Goal: Information Seeking & Learning: Learn about a topic

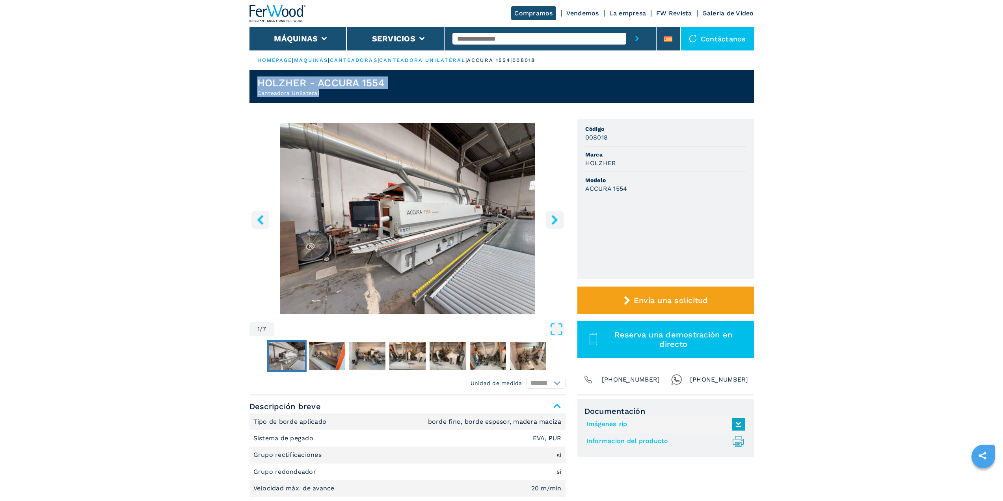
drag, startPoint x: 257, startPoint y: 82, endPoint x: 385, endPoint y: 91, distance: 128.0
click at [385, 91] on div "HOLZHER - ACCURA 1554 Canteadora Unilateral" at bounding box center [320, 86] width 127 height 20
click at [385, 91] on h2 "Canteadora Unilateral" at bounding box center [320, 93] width 127 height 8
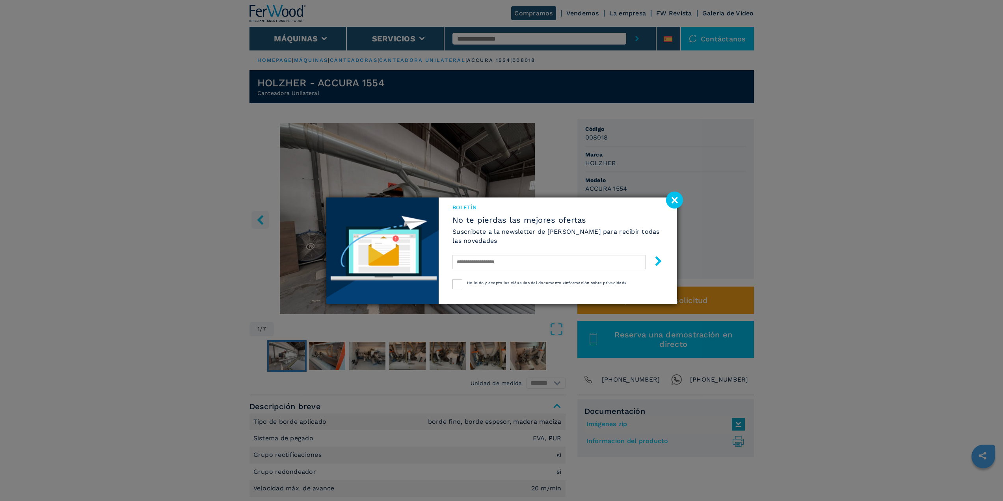
click at [675, 200] on image at bounding box center [674, 200] width 17 height 17
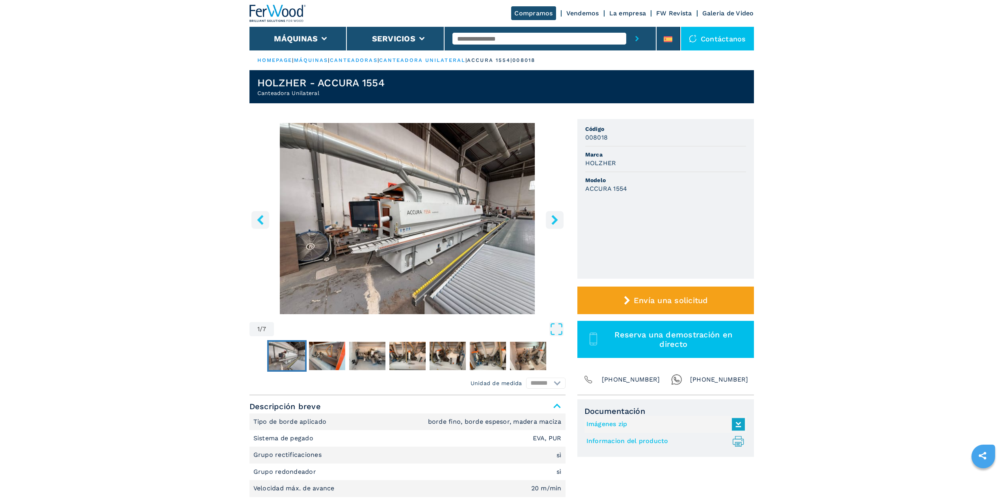
click at [557, 223] on icon "right-button" at bounding box center [555, 220] width 10 height 10
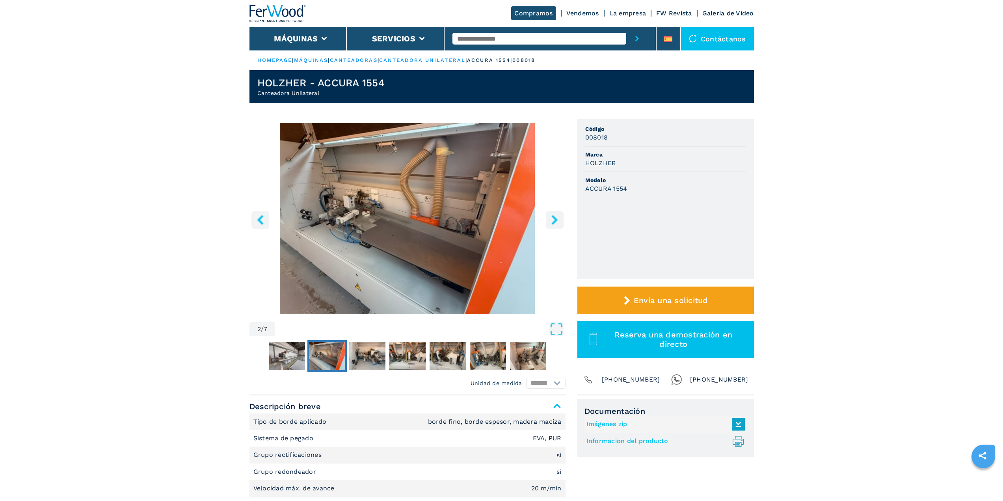
click at [557, 223] on icon "right-button" at bounding box center [555, 220] width 10 height 10
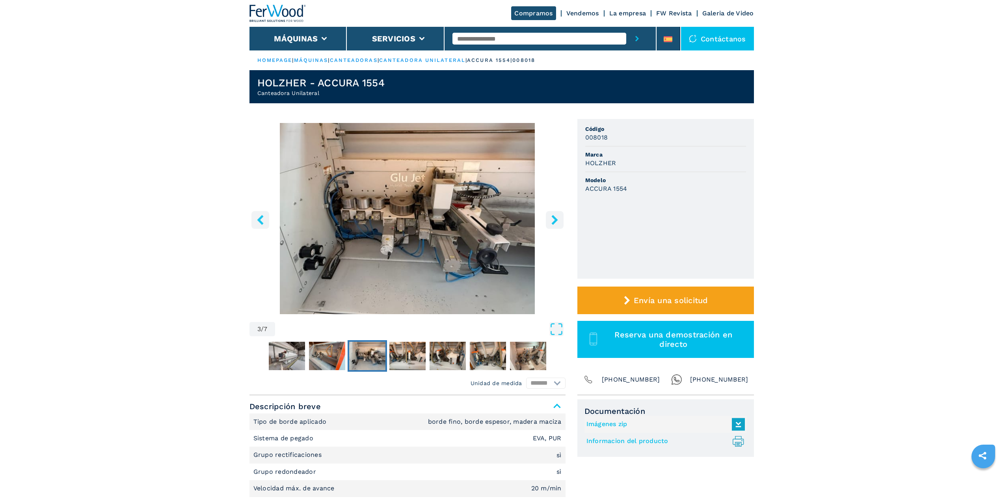
click at [557, 223] on icon "right-button" at bounding box center [555, 220] width 10 height 10
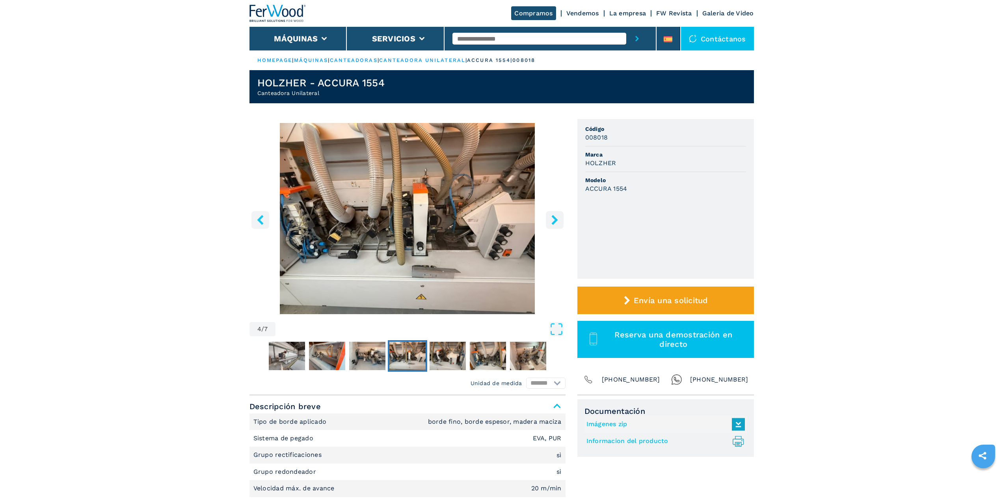
click at [557, 223] on icon "right-button" at bounding box center [555, 220] width 10 height 10
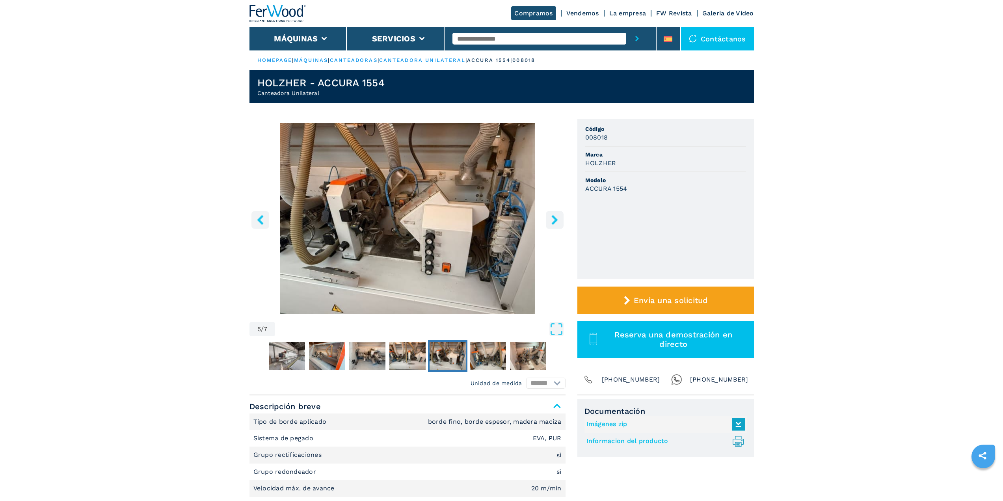
click at [557, 223] on icon "right-button" at bounding box center [555, 220] width 10 height 10
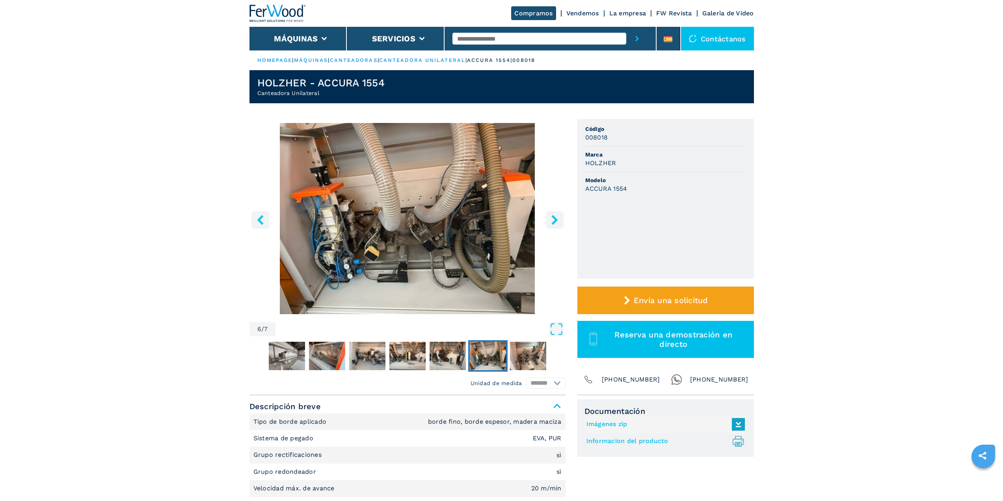
click at [557, 223] on icon "right-button" at bounding box center [555, 220] width 10 height 10
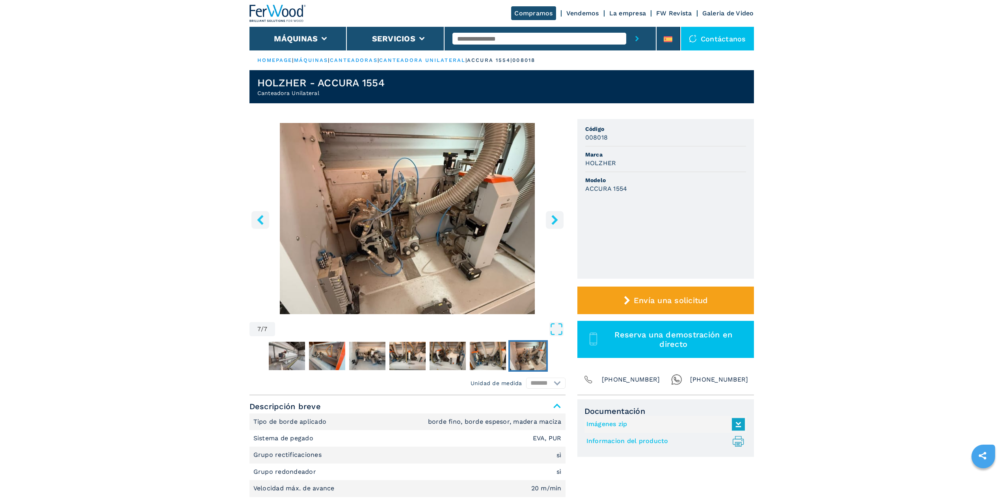
click at [557, 217] on icon "right-button" at bounding box center [555, 220] width 10 height 10
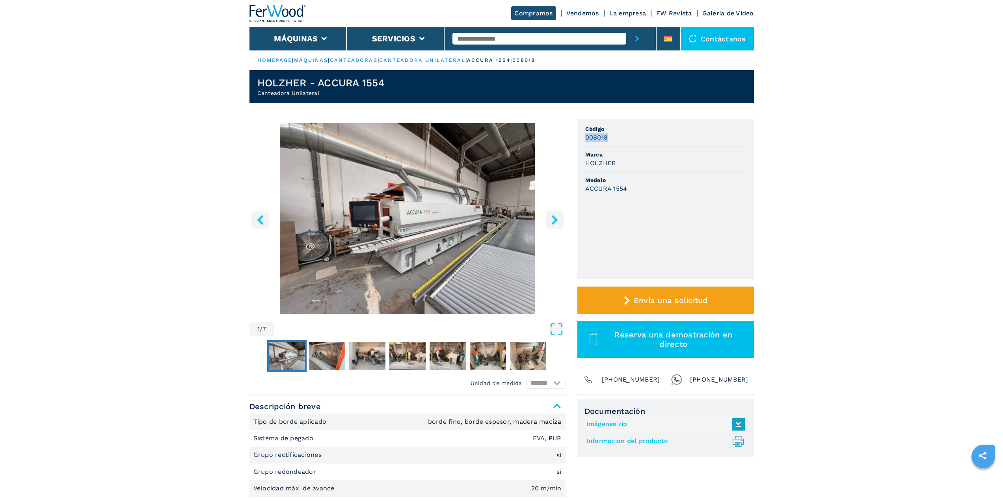
drag, startPoint x: 587, startPoint y: 137, endPoint x: 617, endPoint y: 136, distance: 30.7
click at [617, 136] on div "008018" at bounding box center [665, 137] width 161 height 9
drag, startPoint x: 586, startPoint y: 162, endPoint x: 621, endPoint y: 164, distance: 34.7
click at [621, 164] on div "HOLZHER" at bounding box center [665, 162] width 161 height 9
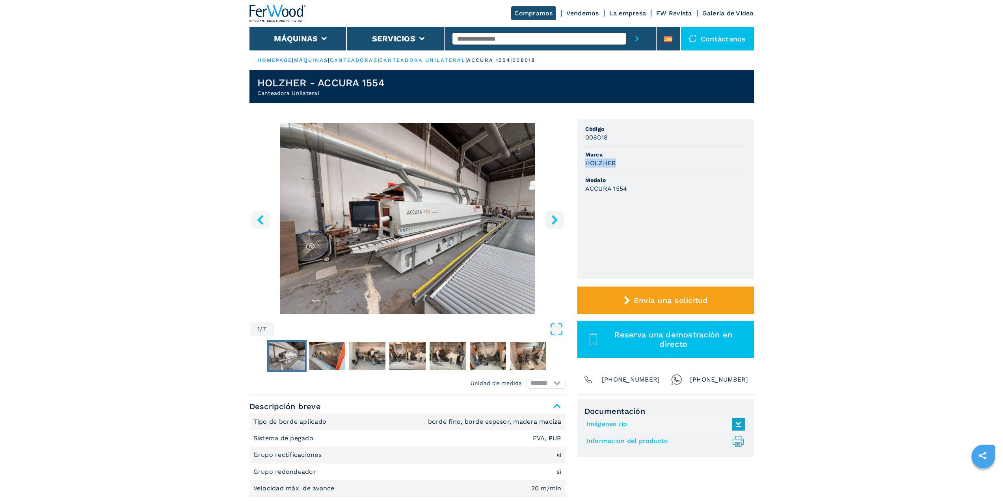
click at [621, 164] on div "HOLZHER" at bounding box center [665, 162] width 161 height 9
drag, startPoint x: 586, startPoint y: 188, endPoint x: 632, endPoint y: 190, distance: 46.9
click at [632, 190] on div "ACCURA 1554" at bounding box center [665, 188] width 161 height 9
click at [633, 190] on div "ACCURA 1554" at bounding box center [665, 188] width 161 height 9
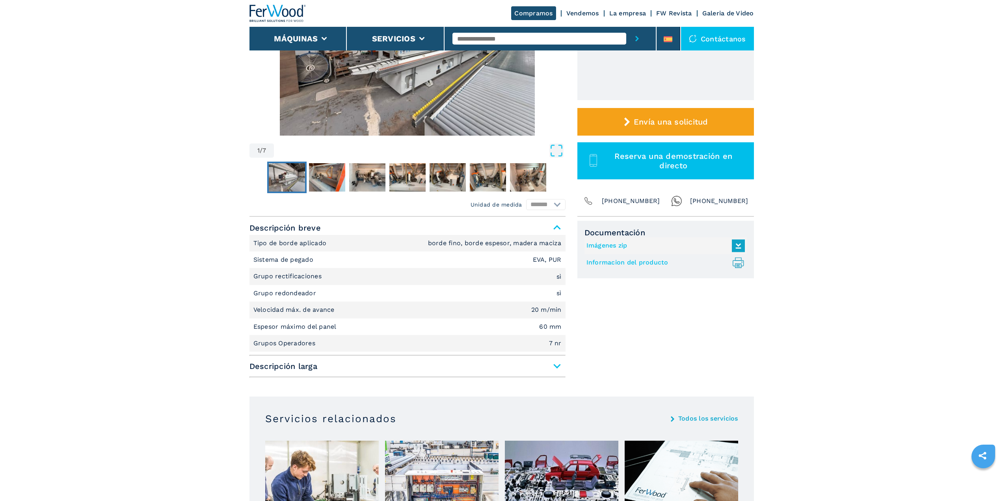
scroll to position [197, 0]
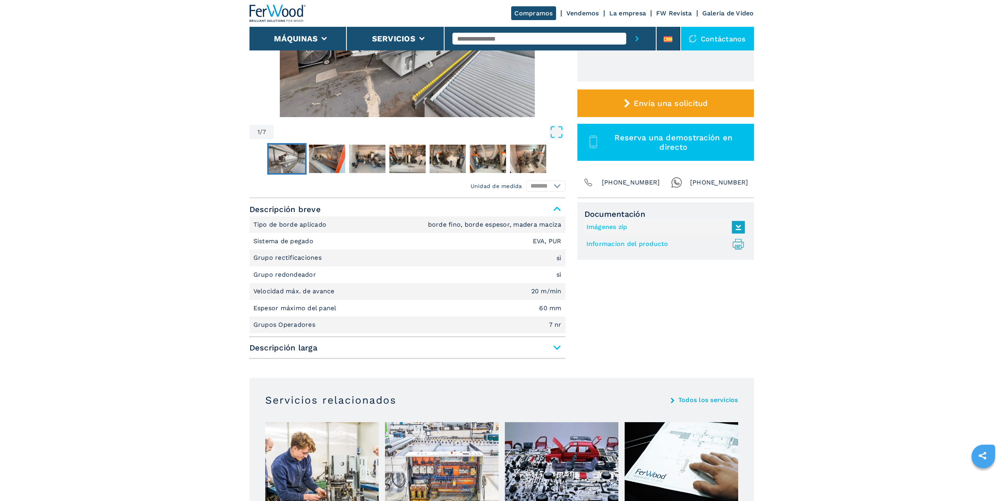
click at [558, 348] on span "Descripción larga" at bounding box center [407, 347] width 316 height 14
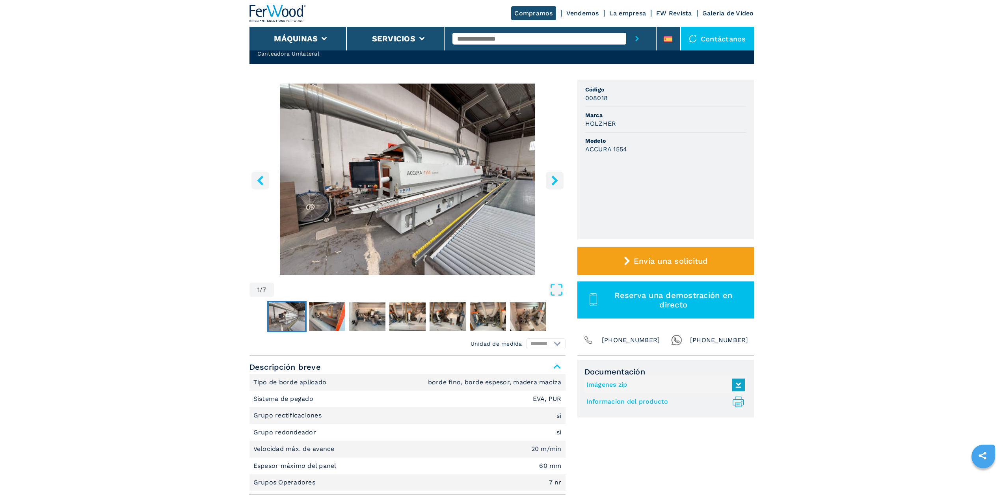
scroll to position [0, 0]
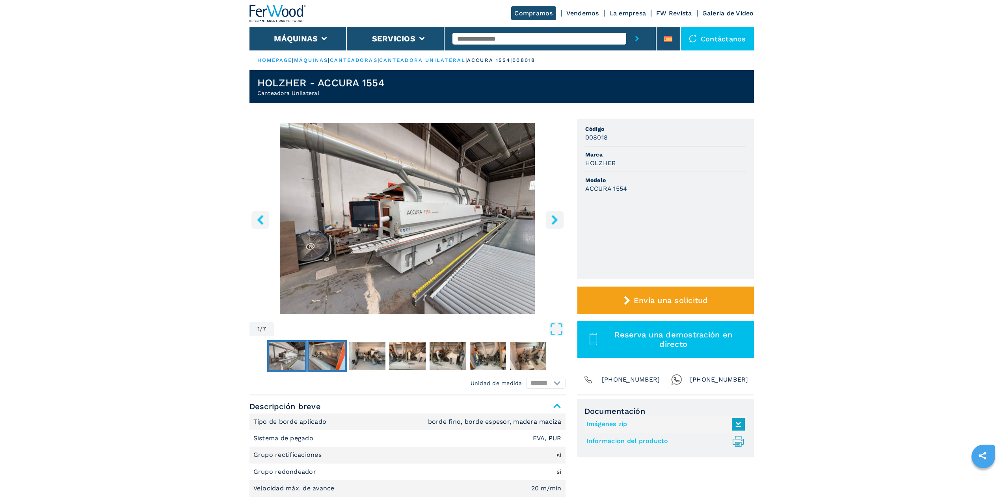
click at [340, 353] on img "Go to Slide 2" at bounding box center [327, 356] width 36 height 28
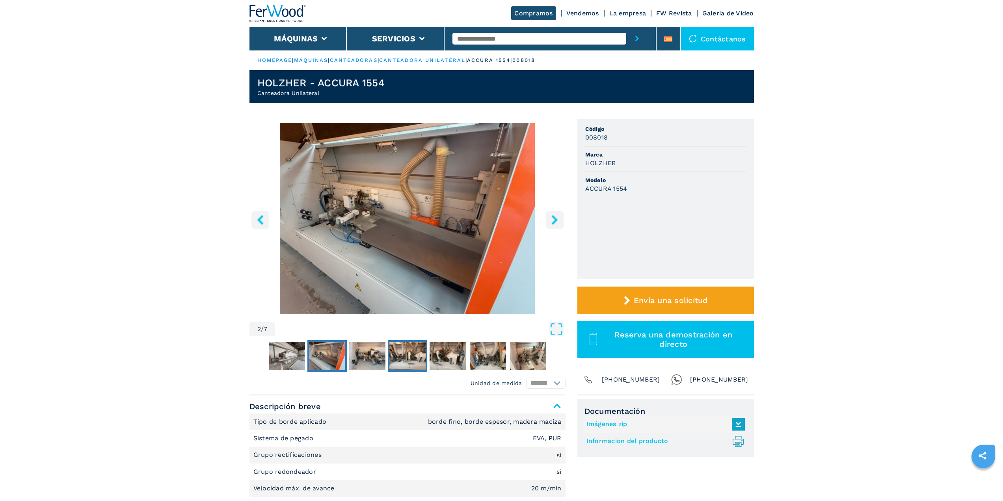
click at [395, 357] on img "Go to Slide 4" at bounding box center [407, 356] width 36 height 28
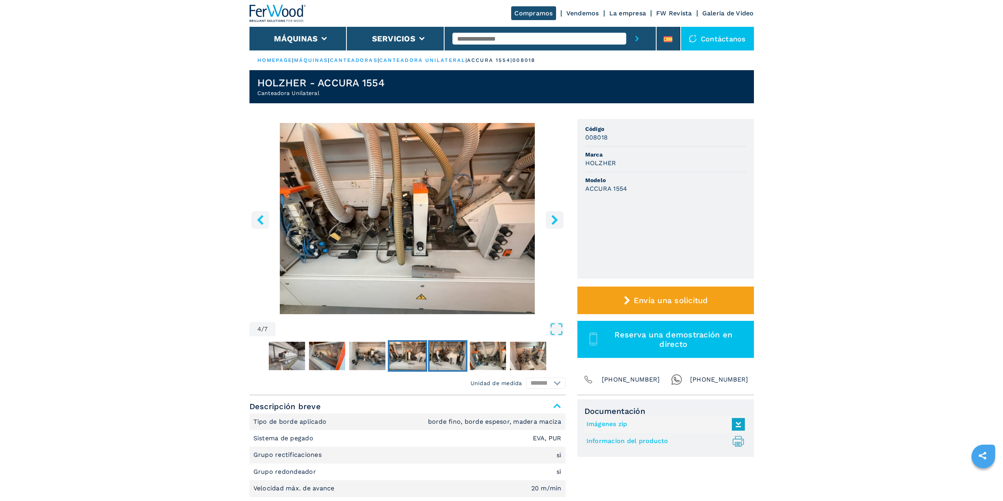
click at [454, 357] on img "Go to Slide 5" at bounding box center [448, 356] width 36 height 28
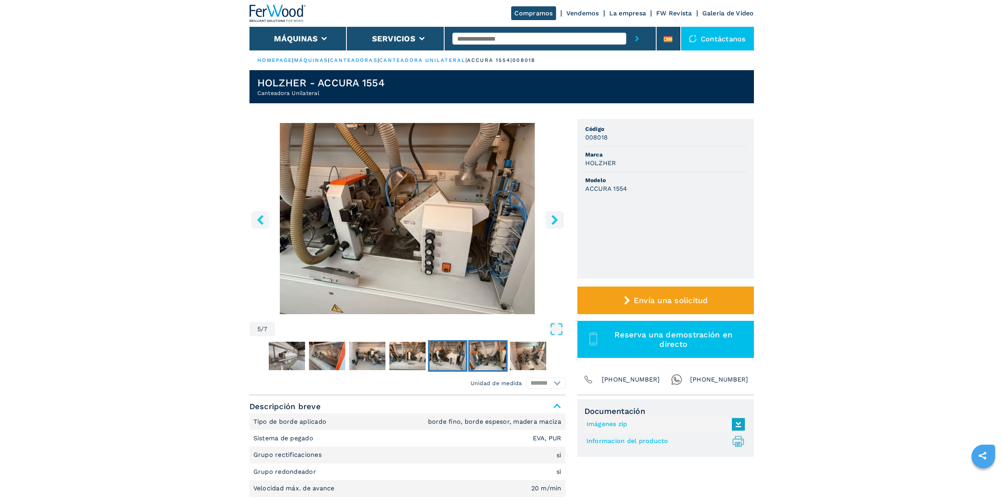
click at [485, 360] on img "Go to Slide 6" at bounding box center [488, 356] width 36 height 28
click at [526, 359] on img "Go to Slide 7" at bounding box center [528, 356] width 36 height 28
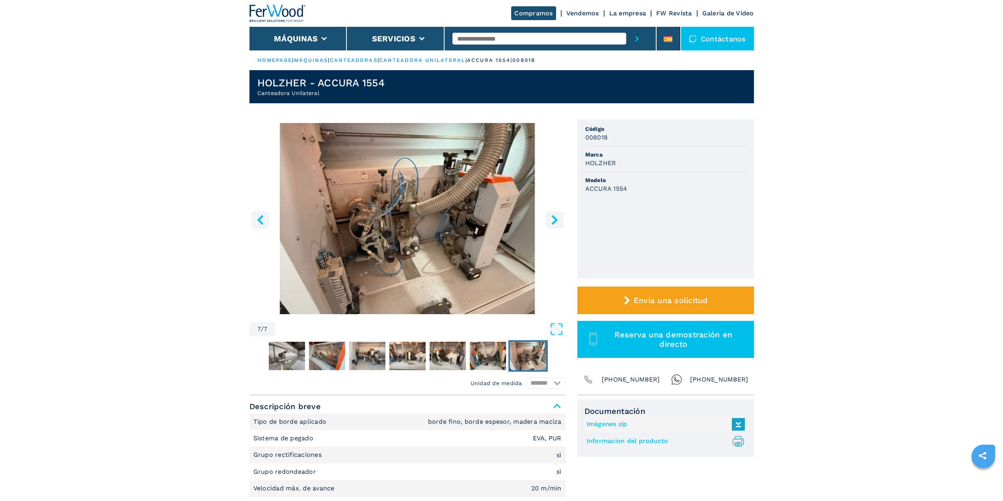
click at [548, 225] on button "right-button" at bounding box center [555, 220] width 18 height 18
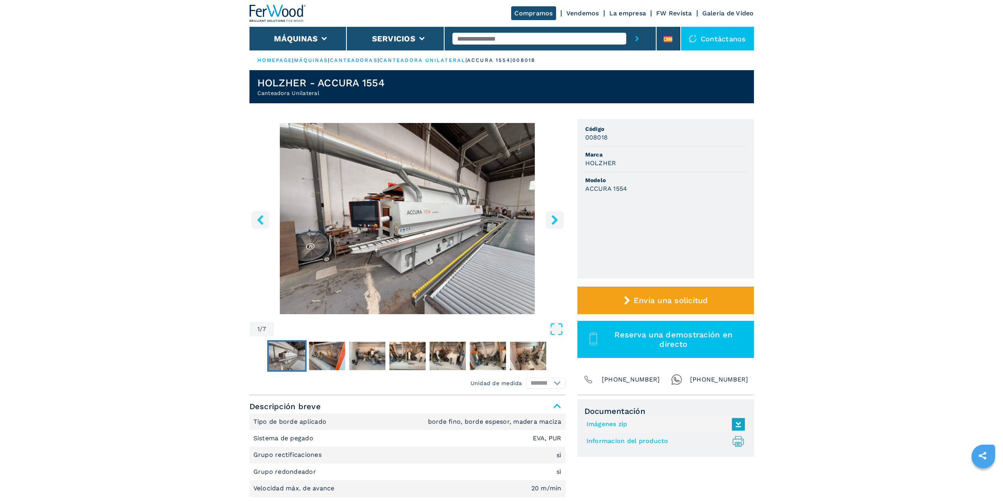
click at [553, 223] on icon "right-button" at bounding box center [554, 220] width 6 height 10
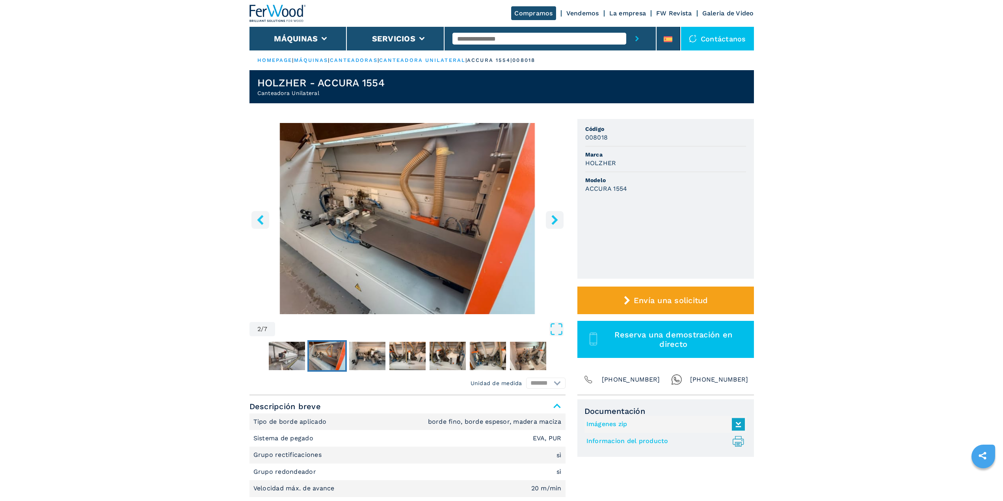
click at [265, 220] on icon "left-button" at bounding box center [260, 220] width 10 height 10
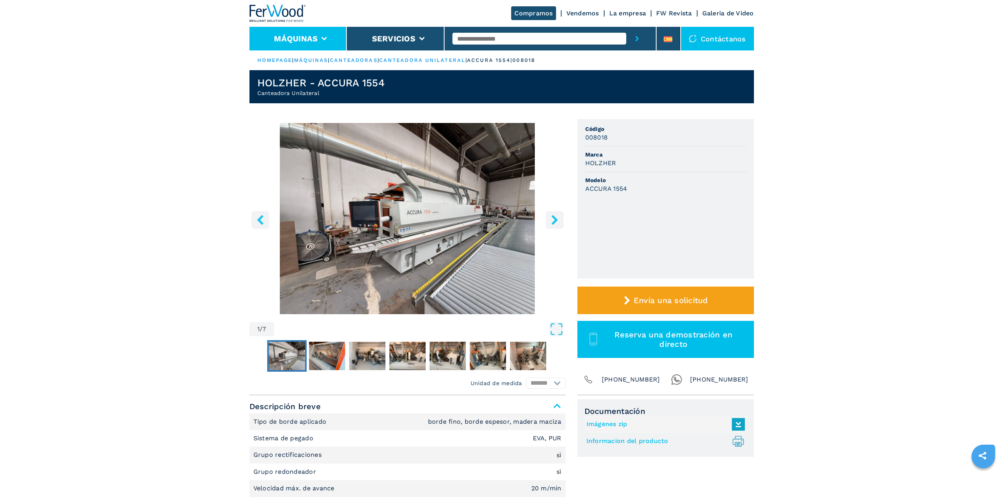
click at [322, 39] on icon at bounding box center [325, 39] width 6 height 4
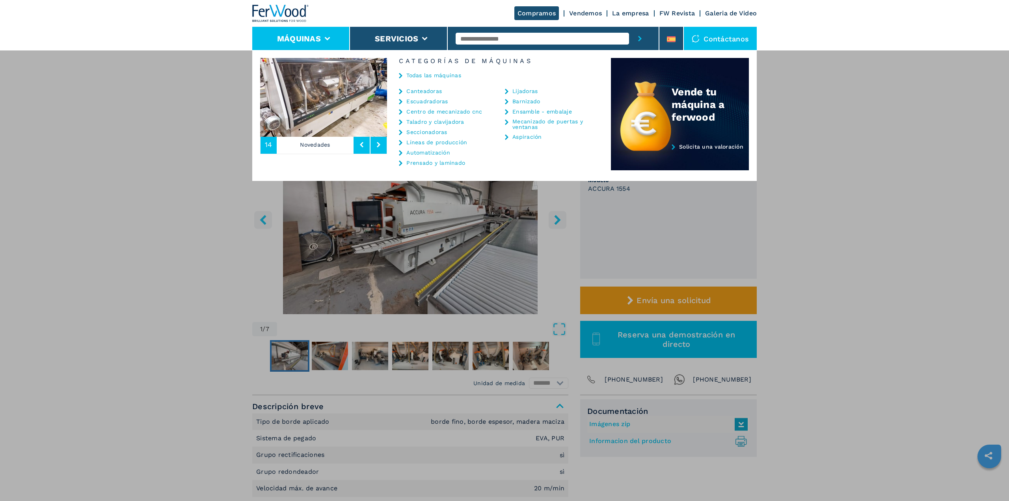
click at [376, 12] on div "Compramos Vendemos La empresa FW Revista Galeria de Video" at bounding box center [504, 13] width 504 height 27
click at [825, 259] on div "Máquinas Canteadoras Escuadradoras Centro de mecanizado cnc Taladro y clavijado…" at bounding box center [504, 300] width 1009 height 501
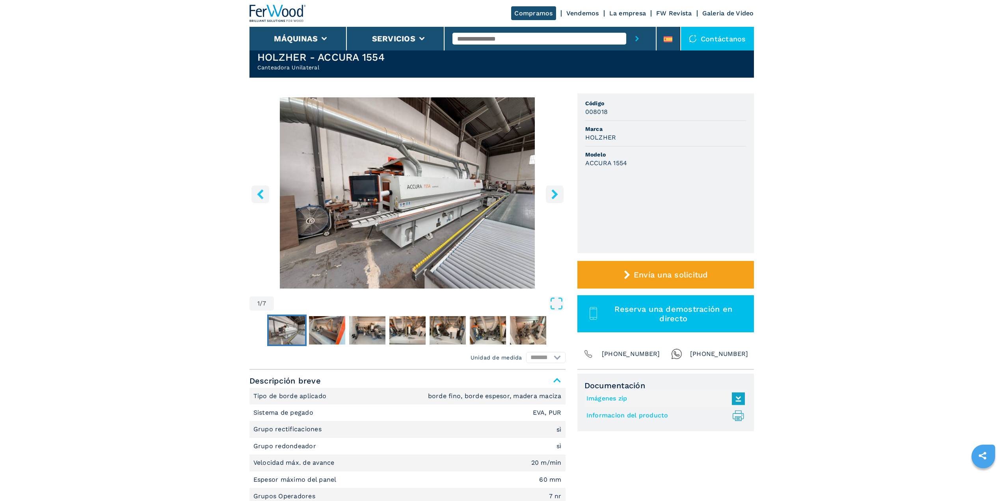
scroll to position [39, 0]
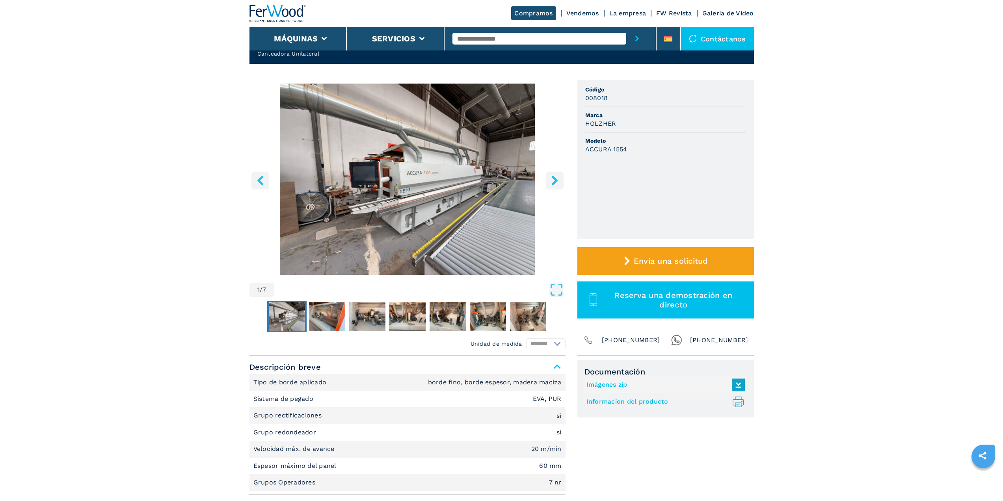
click at [555, 184] on icon "right-button" at bounding box center [555, 180] width 10 height 10
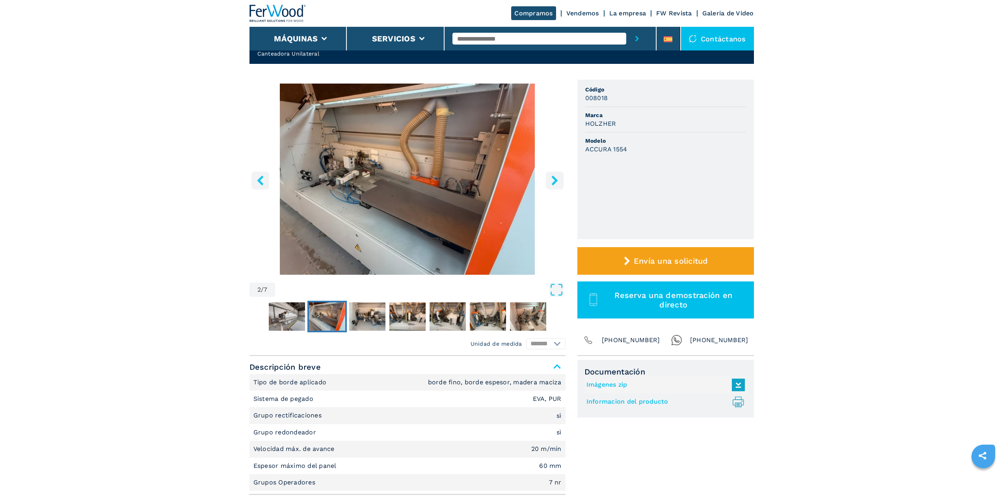
click at [555, 184] on icon "right-button" at bounding box center [555, 180] width 10 height 10
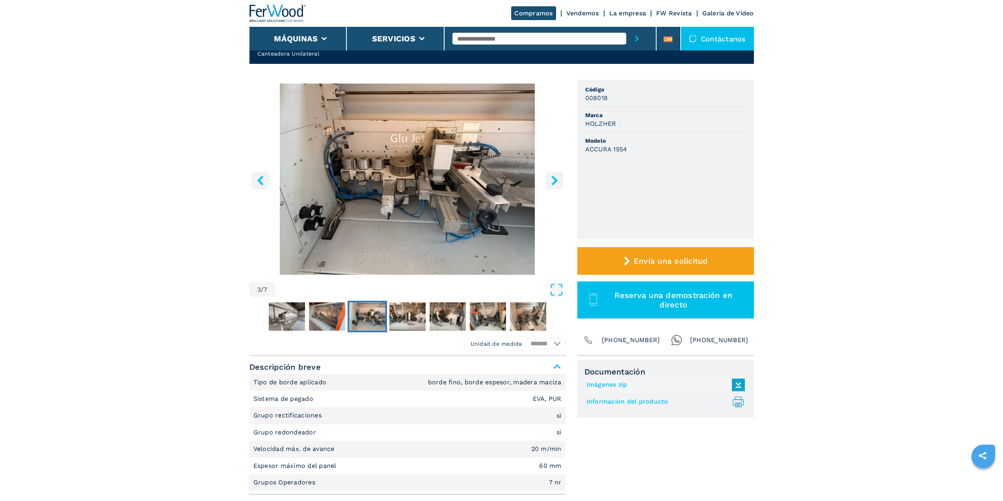
click at [555, 184] on icon "right-button" at bounding box center [555, 180] width 10 height 10
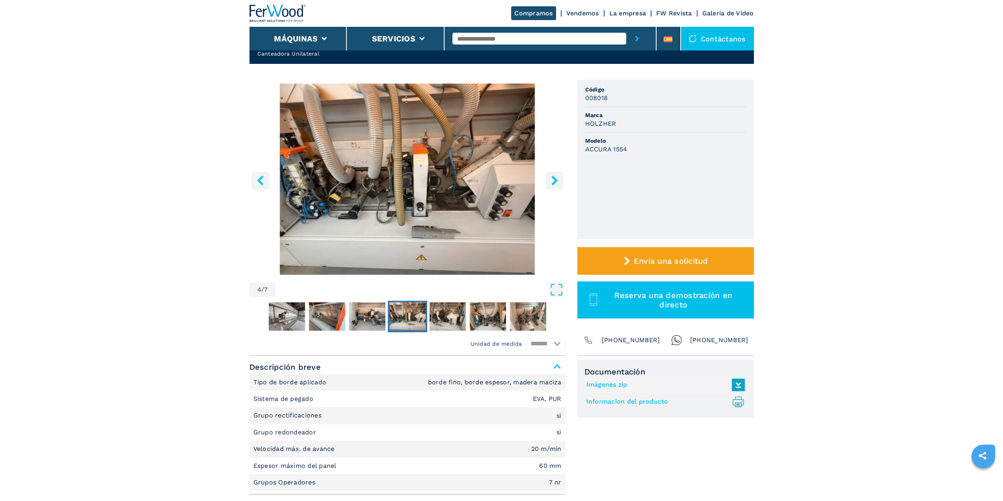
click at [265, 185] on icon "left-button" at bounding box center [260, 180] width 10 height 10
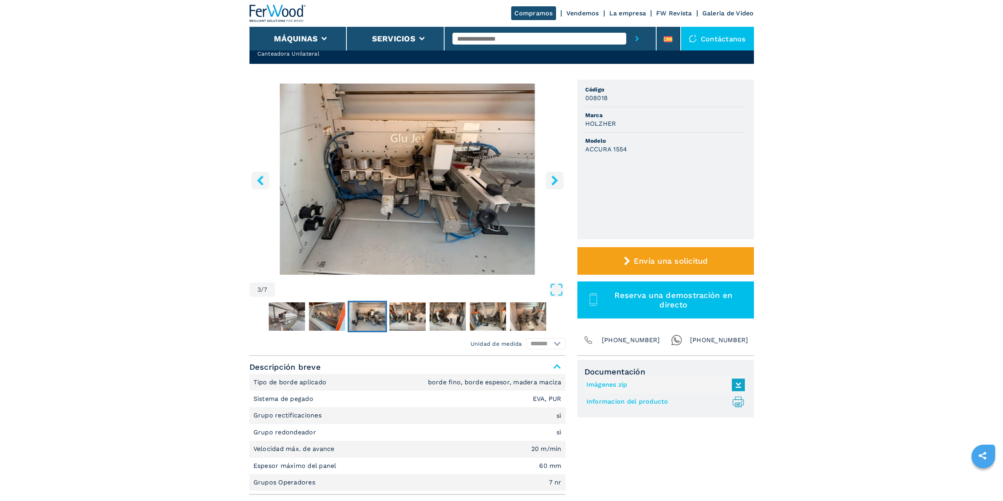
click at [265, 185] on icon "left-button" at bounding box center [260, 180] width 10 height 10
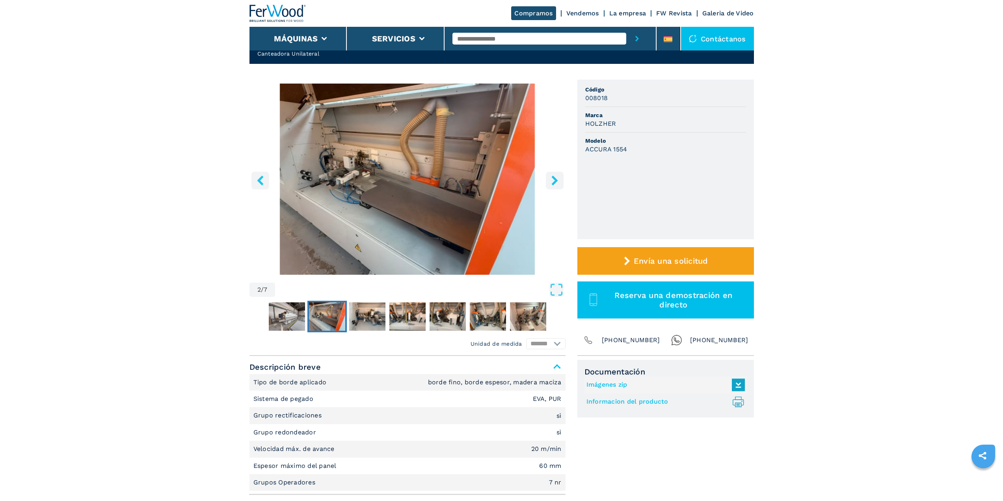
click at [265, 185] on icon "left-button" at bounding box center [260, 180] width 10 height 10
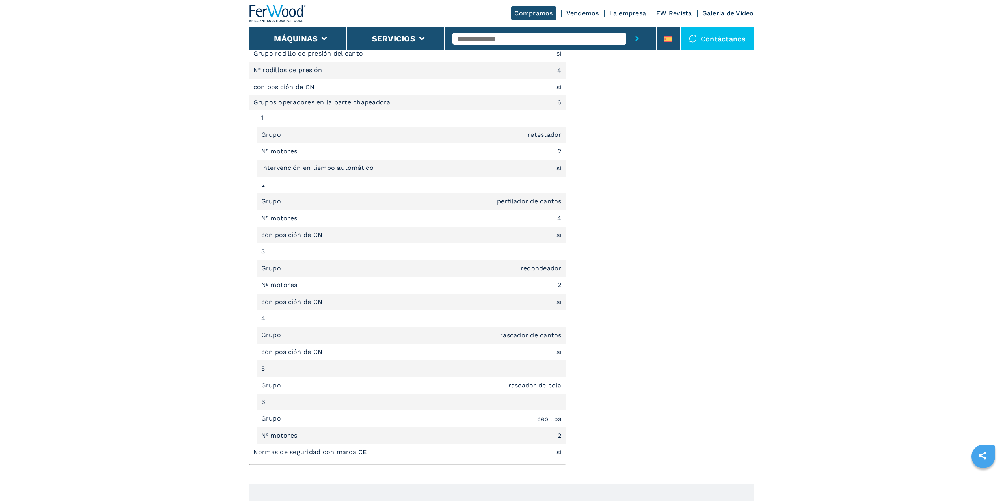
scroll to position [946, 0]
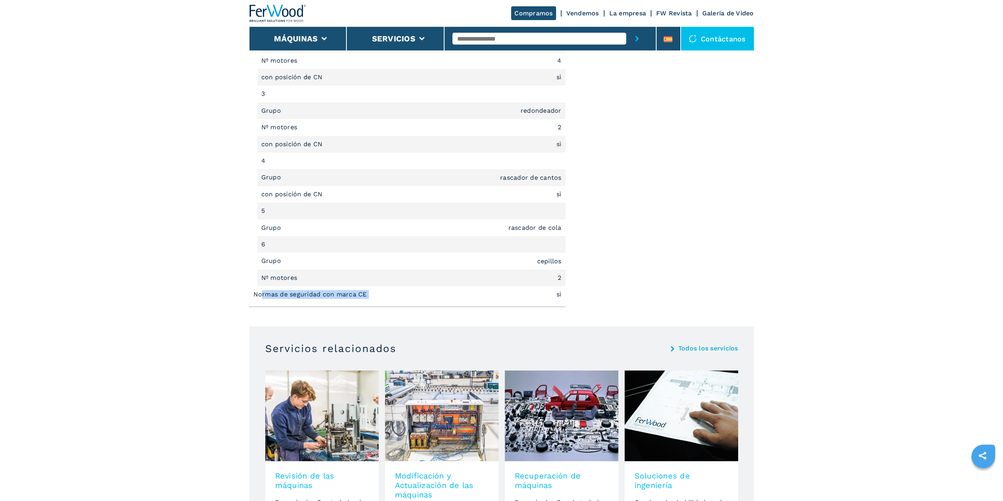
drag, startPoint x: 262, startPoint y: 295, endPoint x: 390, endPoint y: 300, distance: 128.2
click at [390, 300] on li "Normas de seguridad con marca CE sì" at bounding box center [407, 294] width 316 height 17
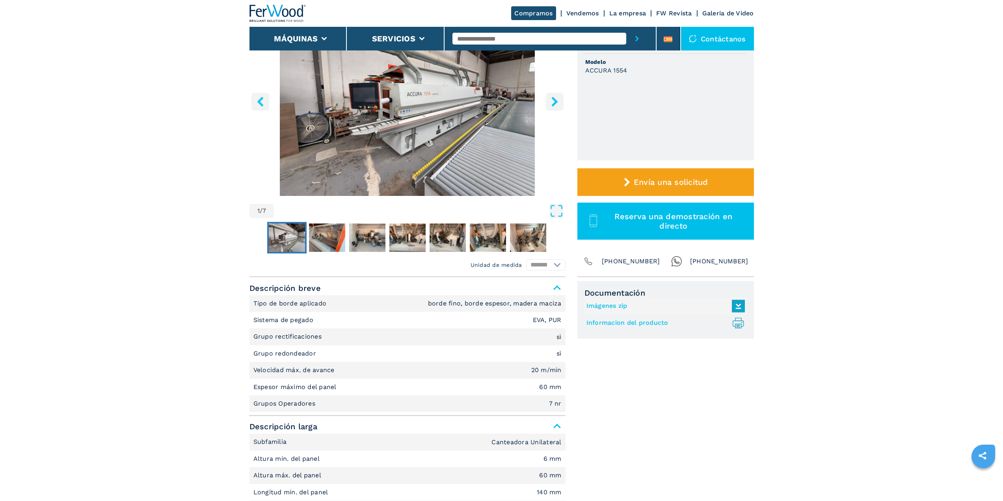
scroll to position [0, 0]
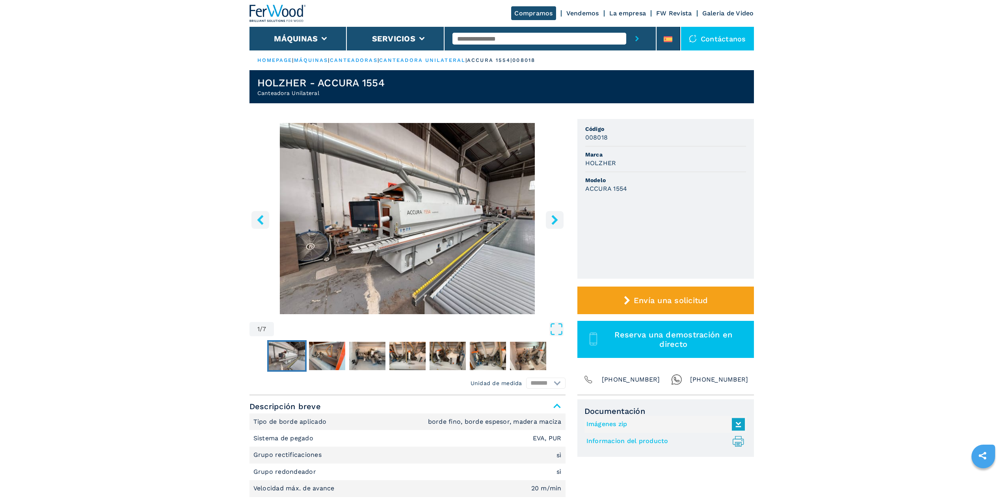
click at [550, 223] on icon "right-button" at bounding box center [555, 220] width 10 height 10
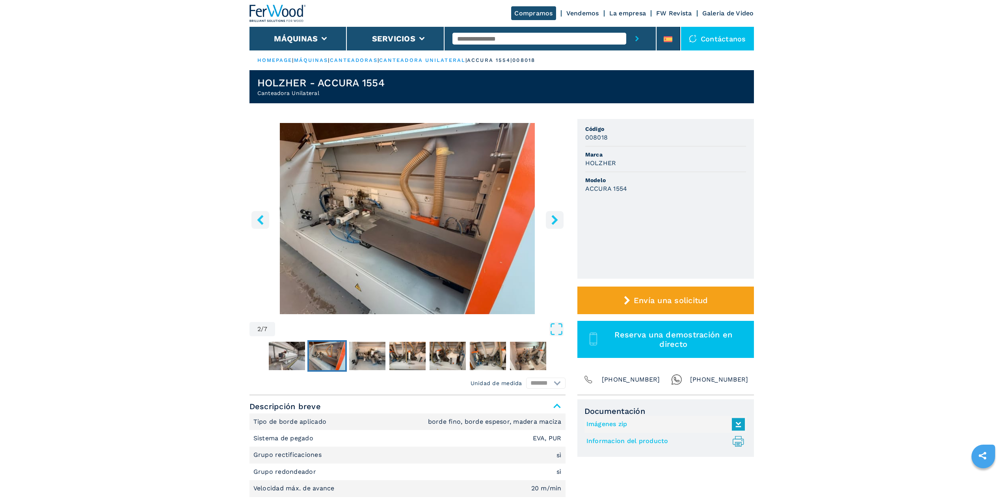
click at [553, 223] on icon "right-button" at bounding box center [554, 220] width 6 height 10
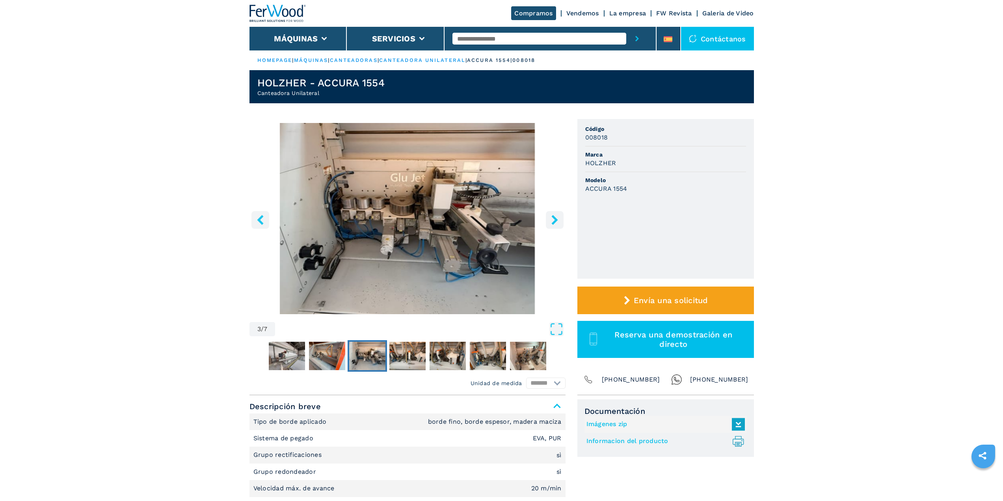
click at [259, 224] on icon "left-button" at bounding box center [260, 220] width 10 height 10
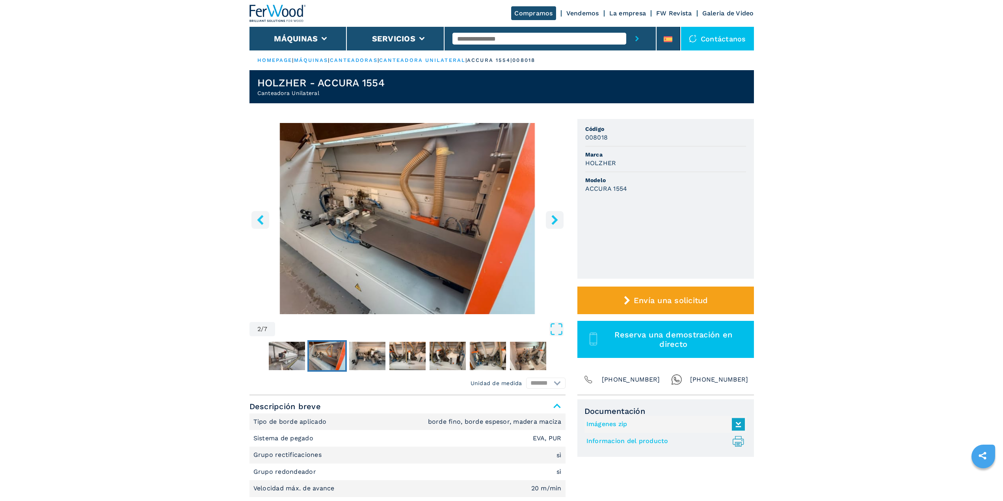
click at [261, 224] on icon "left-button" at bounding box center [260, 220] width 10 height 10
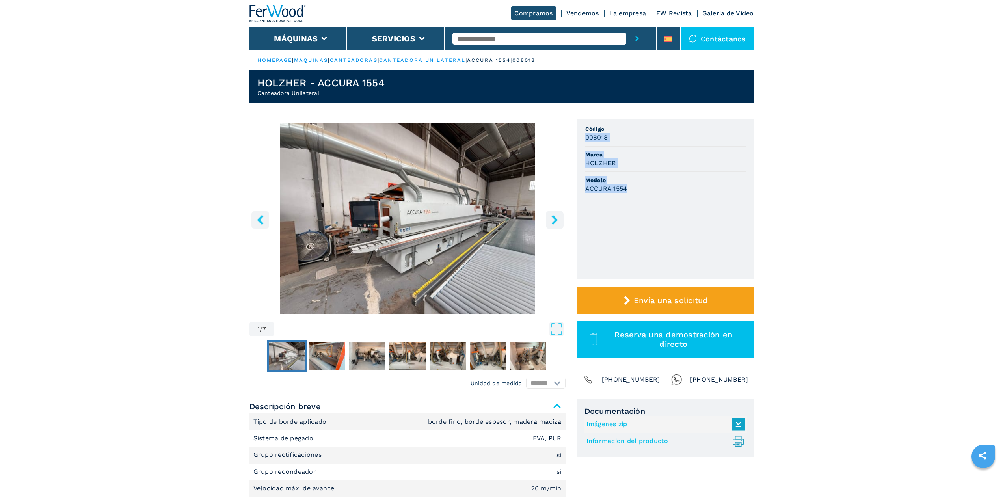
drag, startPoint x: 586, startPoint y: 137, endPoint x: 631, endPoint y: 191, distance: 70.4
click at [631, 191] on ul "Código 008018 Marca HOLZHER Modelo ACCURA 1554" at bounding box center [665, 199] width 177 height 160
click at [631, 191] on div "ACCURA 1554" at bounding box center [665, 188] width 161 height 9
click at [549, 219] on button "right-button" at bounding box center [555, 220] width 18 height 18
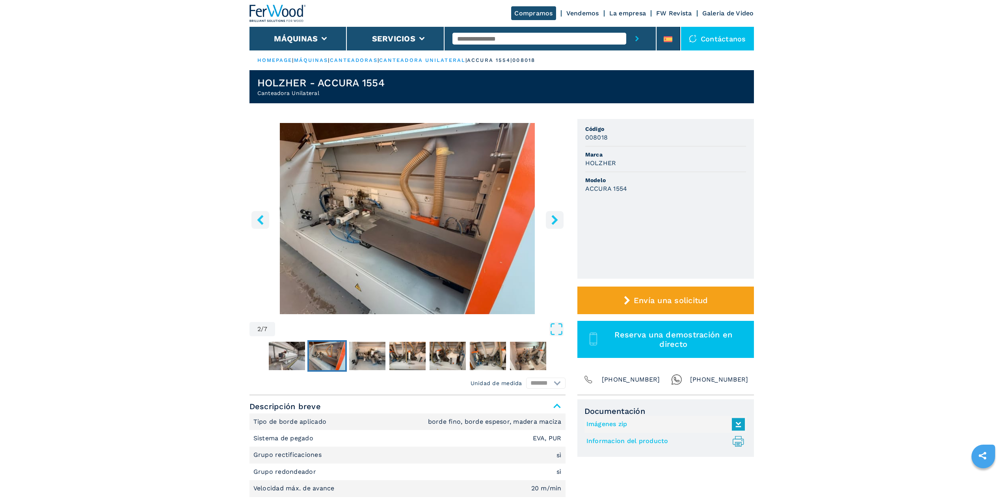
click at [550, 219] on icon "right-button" at bounding box center [555, 220] width 10 height 10
click at [555, 220] on icon "right-button" at bounding box center [554, 220] width 6 height 10
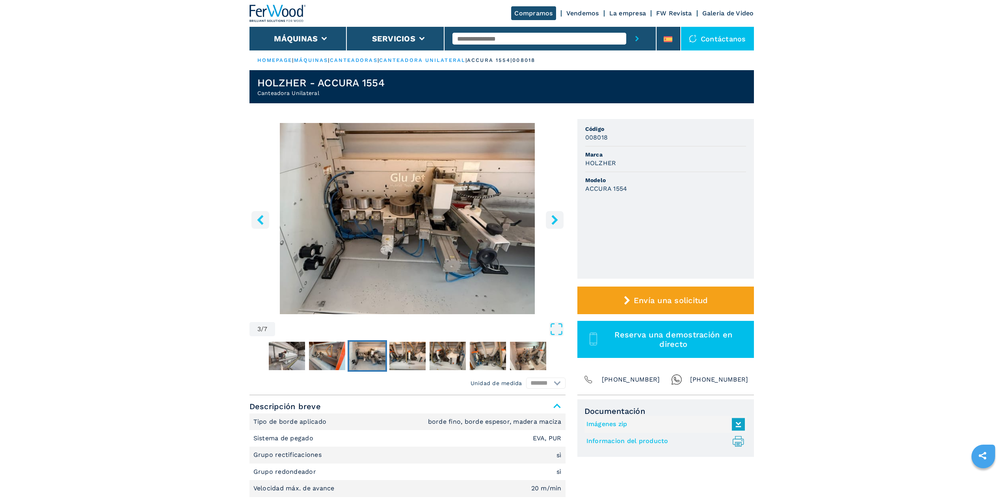
click at [555, 220] on icon "right-button" at bounding box center [554, 220] width 6 height 10
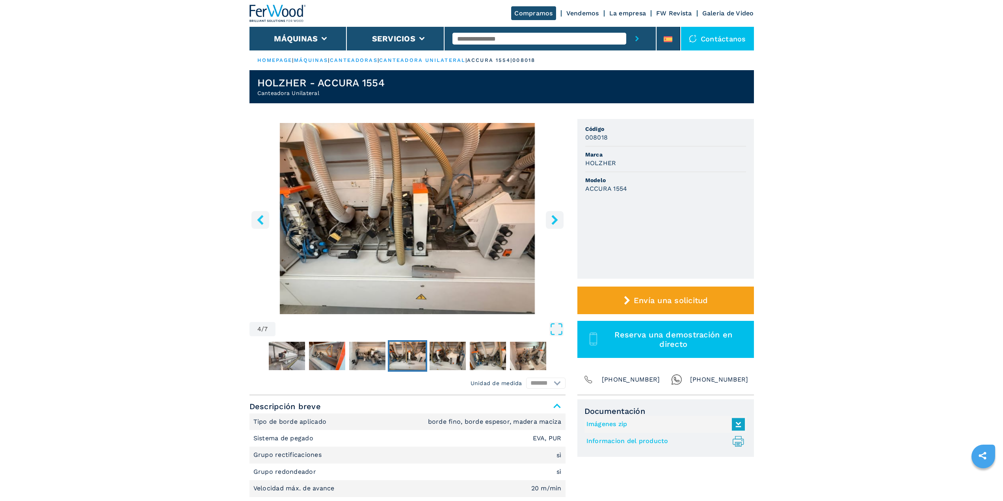
click at [556, 220] on icon "right-button" at bounding box center [554, 220] width 6 height 10
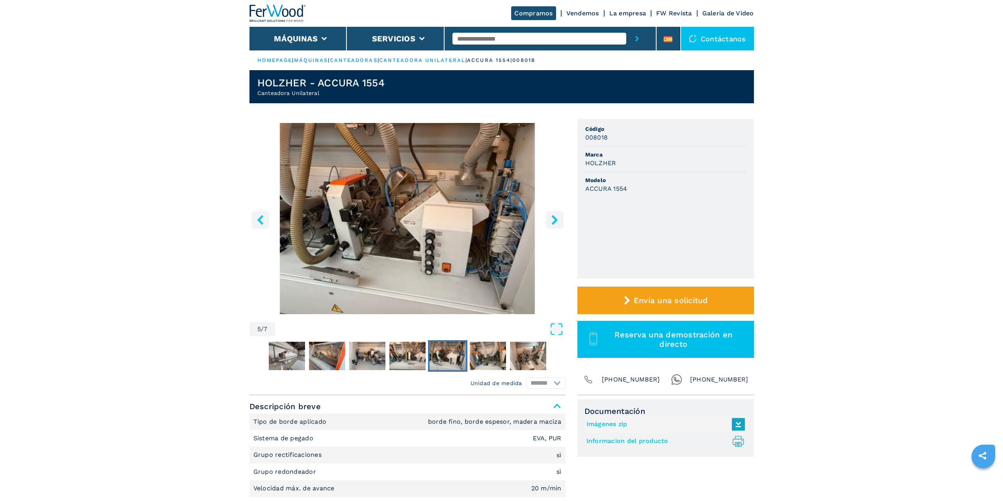
click at [556, 220] on icon "right-button" at bounding box center [554, 220] width 6 height 10
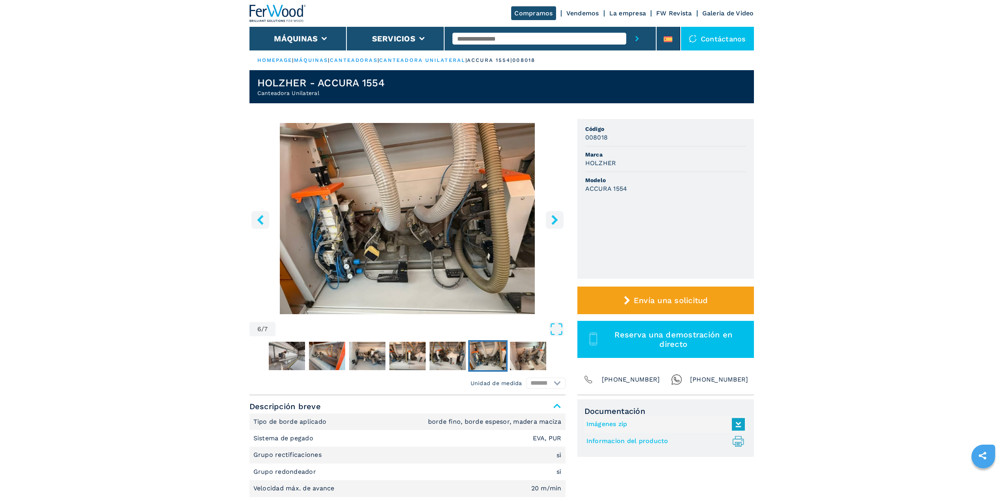
click at [556, 220] on icon "right-button" at bounding box center [554, 220] width 6 height 10
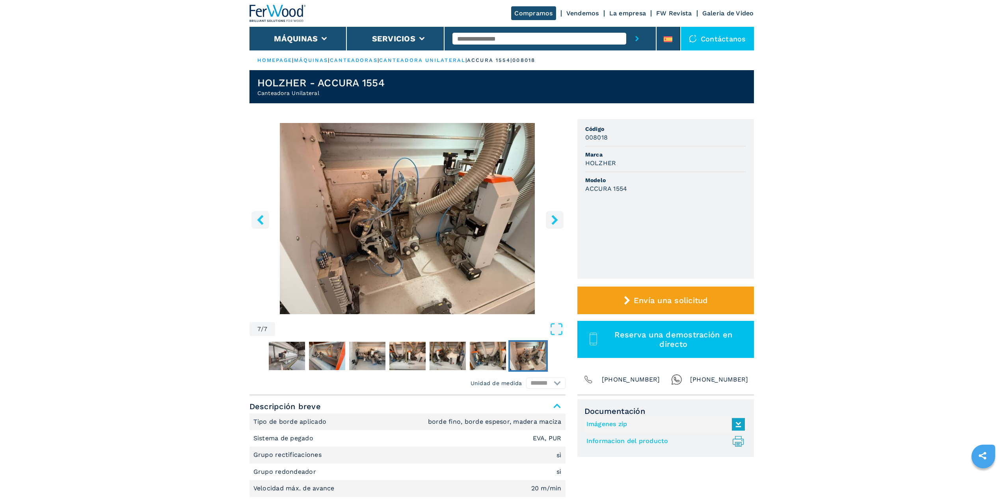
click at [556, 220] on icon "right-button" at bounding box center [554, 220] width 6 height 10
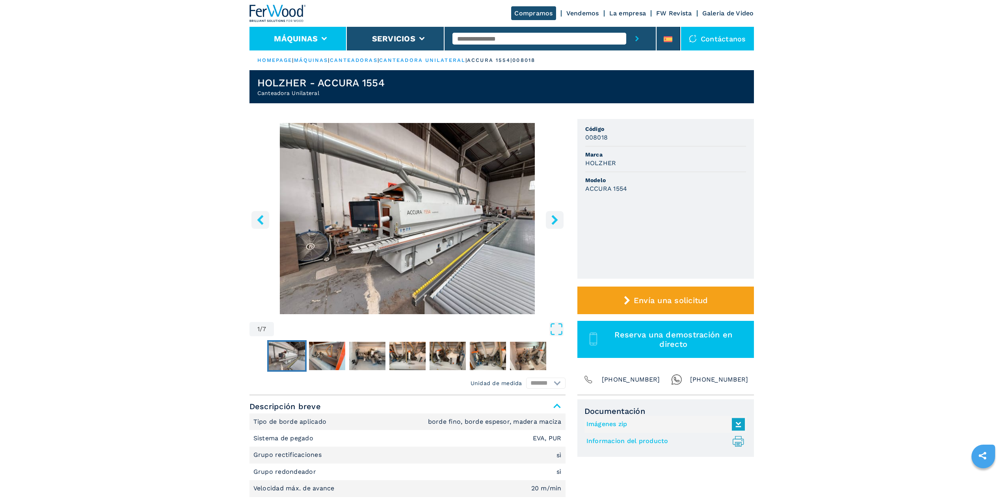
click at [328, 41] on li "Máquinas" at bounding box center [298, 39] width 98 height 24
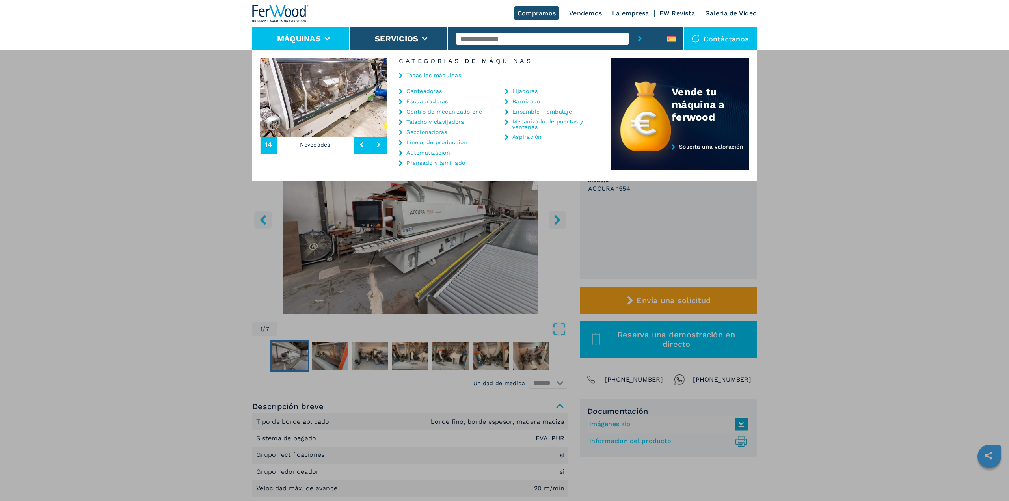
click at [896, 218] on div "Máquinas Canteadoras Escuadradoras Centro de mecanizado cnc Taladro y clavijado…" at bounding box center [504, 300] width 1009 height 501
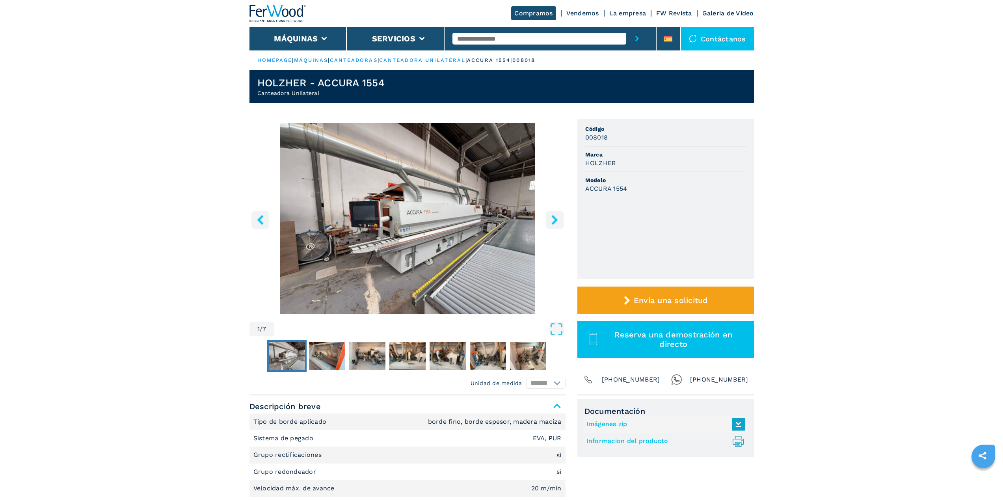
click at [552, 218] on icon "right-button" at bounding box center [555, 220] width 10 height 10
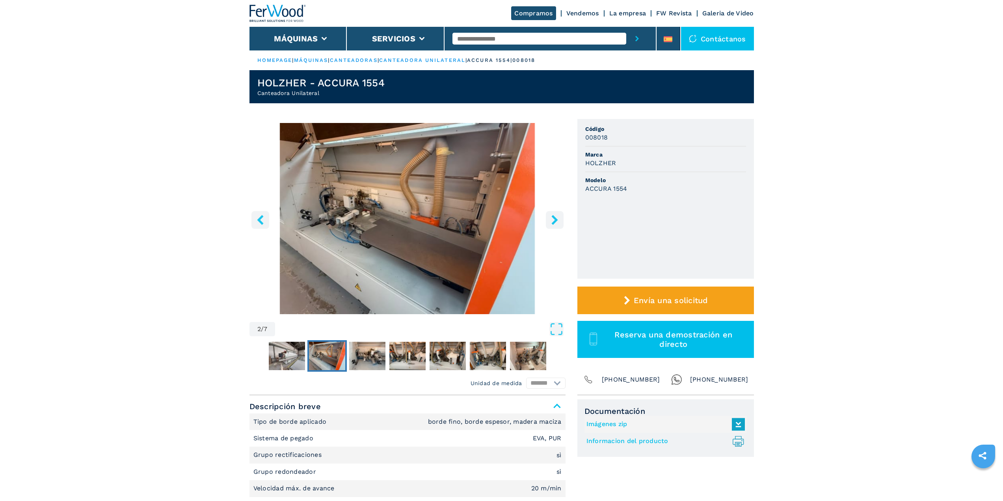
click at [260, 226] on button "left-button" at bounding box center [260, 220] width 18 height 18
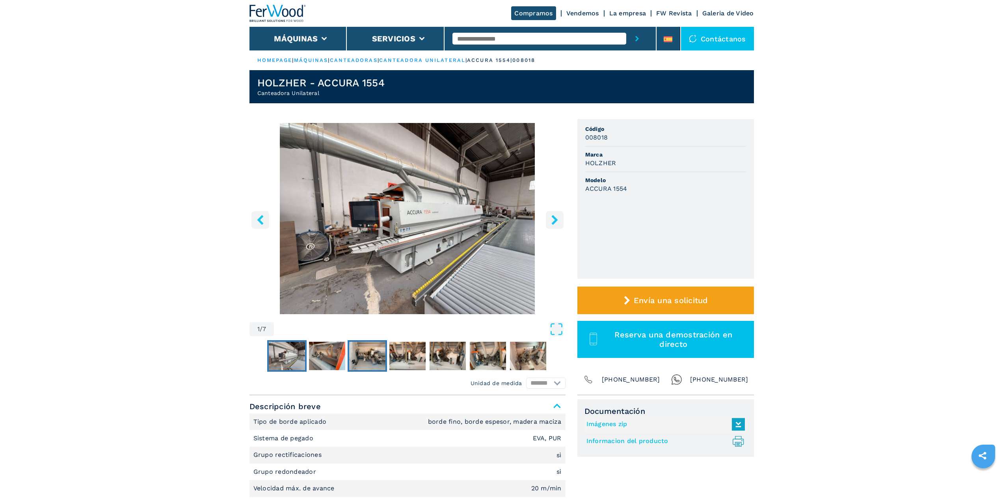
click at [378, 361] on img "Go to Slide 3" at bounding box center [367, 356] width 36 height 28
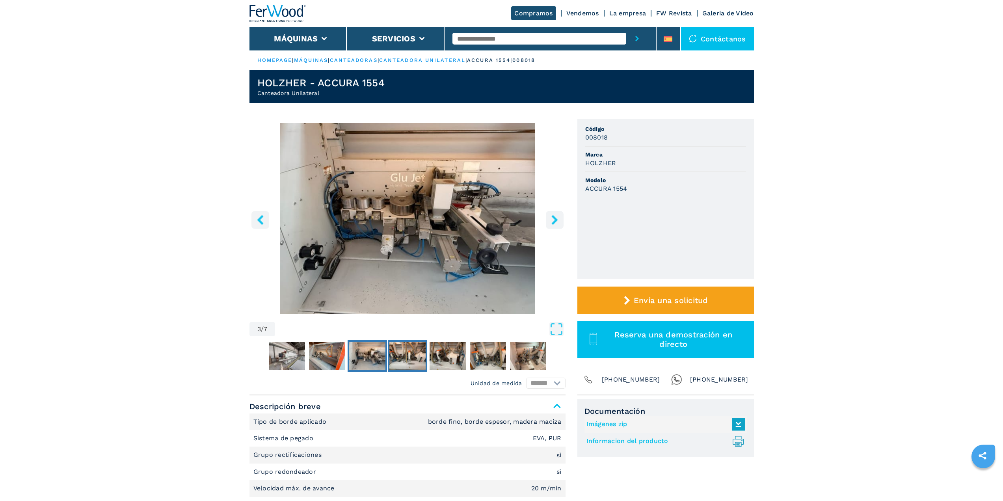
click at [409, 360] on img "Go to Slide 4" at bounding box center [407, 356] width 36 height 28
click at [528, 356] on img "Go to Slide 7" at bounding box center [528, 356] width 36 height 28
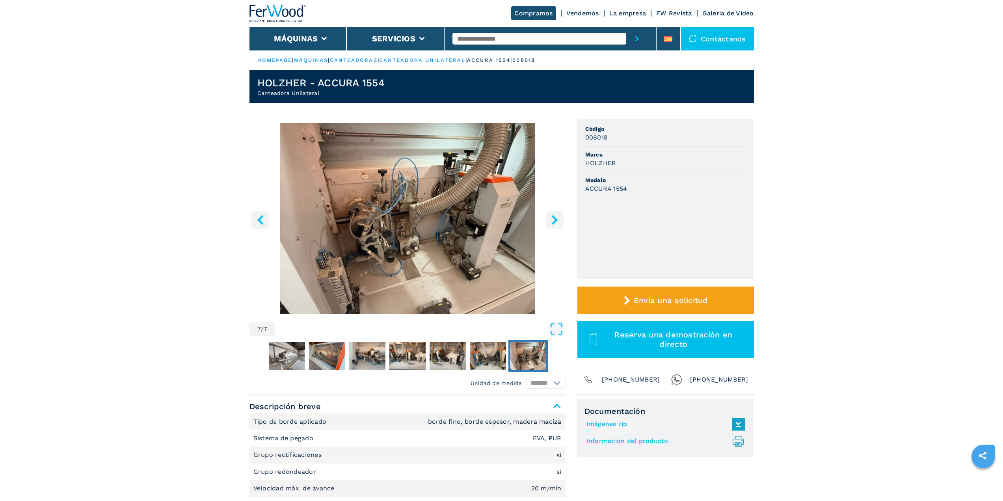
click at [552, 227] on button "right-button" at bounding box center [555, 220] width 18 height 18
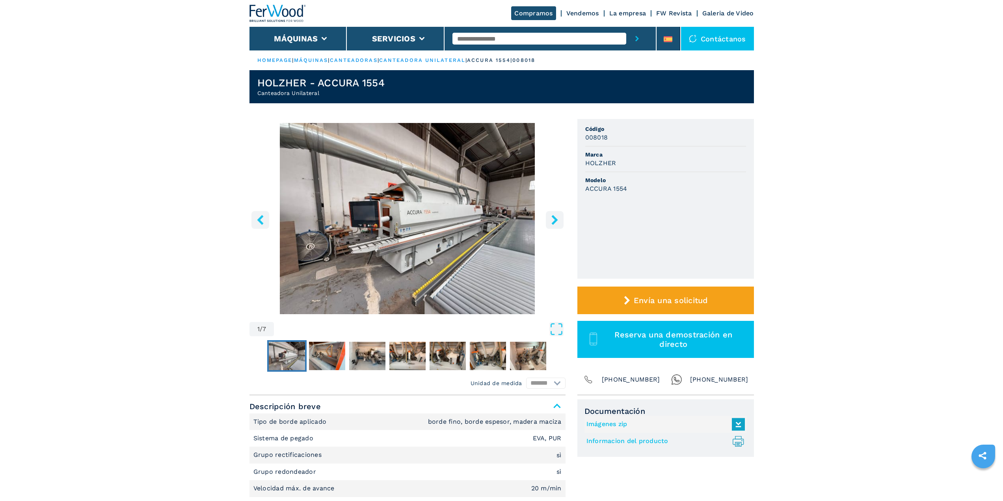
click at [467, 218] on img "Go to Slide 1" at bounding box center [407, 218] width 316 height 191
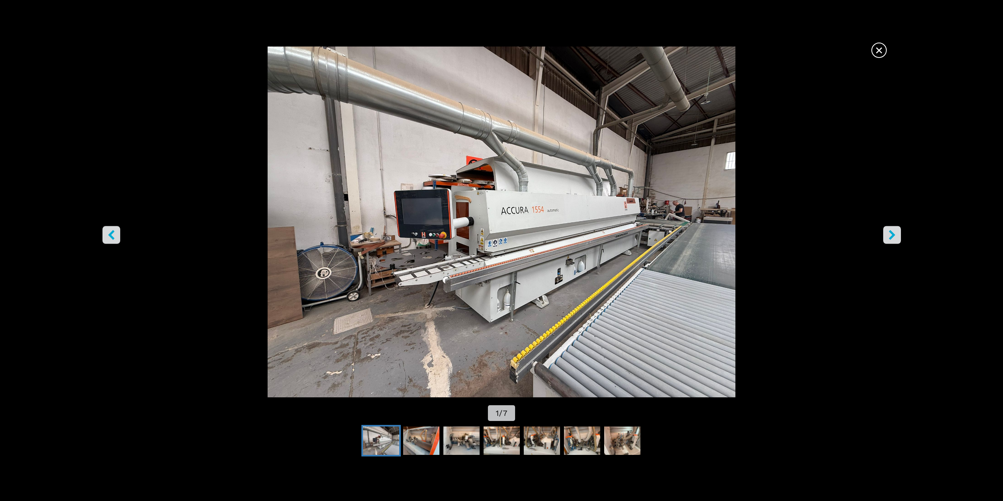
click at [879, 52] on span "×" at bounding box center [879, 49] width 14 height 14
